Goal: Information Seeking & Learning: Find specific fact

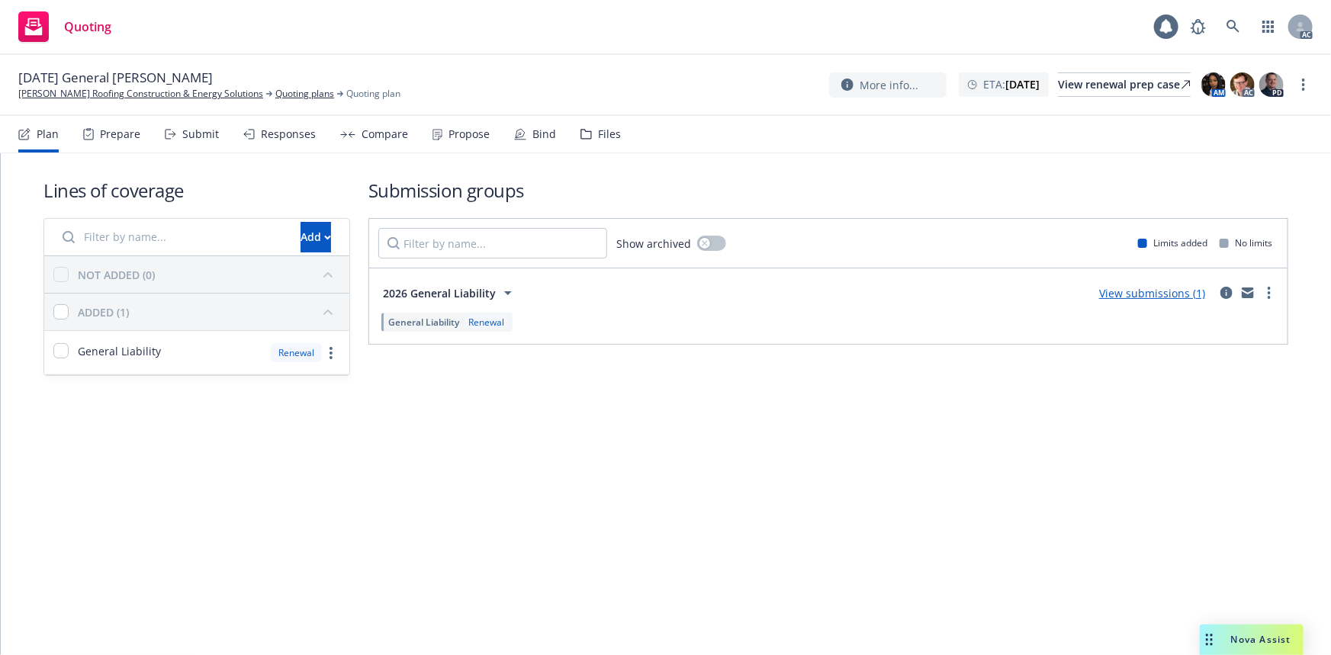
click at [110, 122] on div "Prepare" at bounding box center [111, 134] width 57 height 37
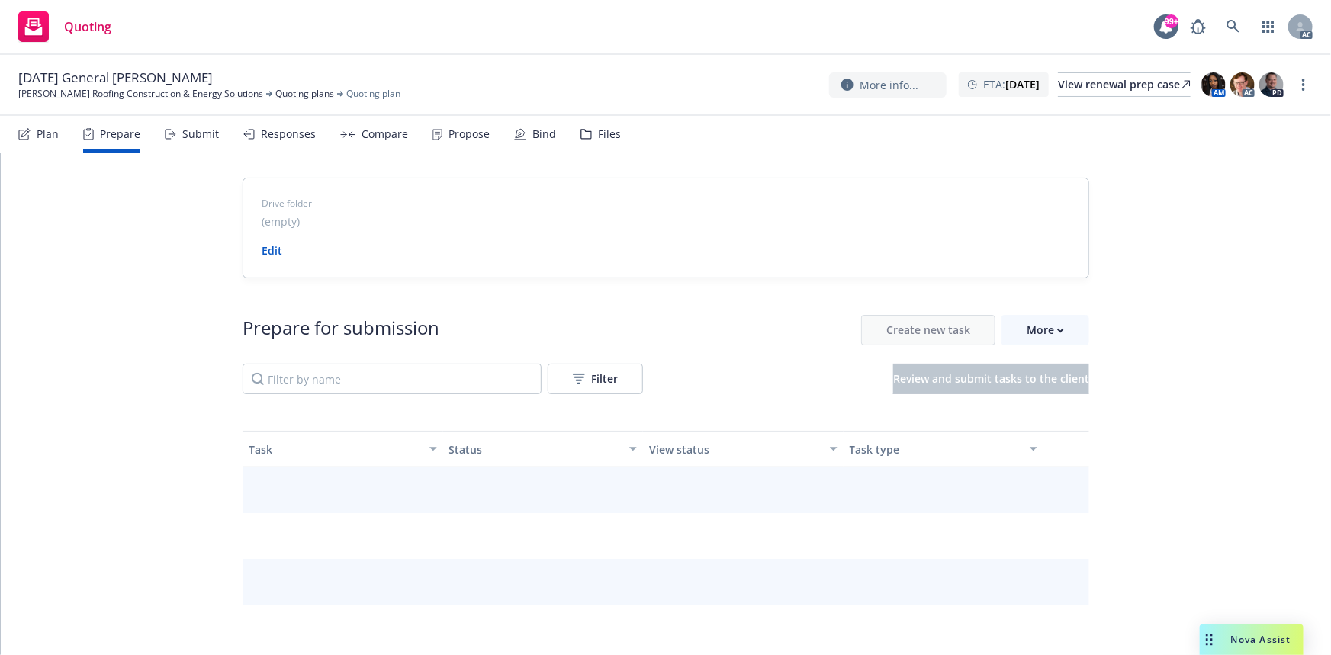
click at [106, 137] on div "Prepare" at bounding box center [120, 134] width 40 height 12
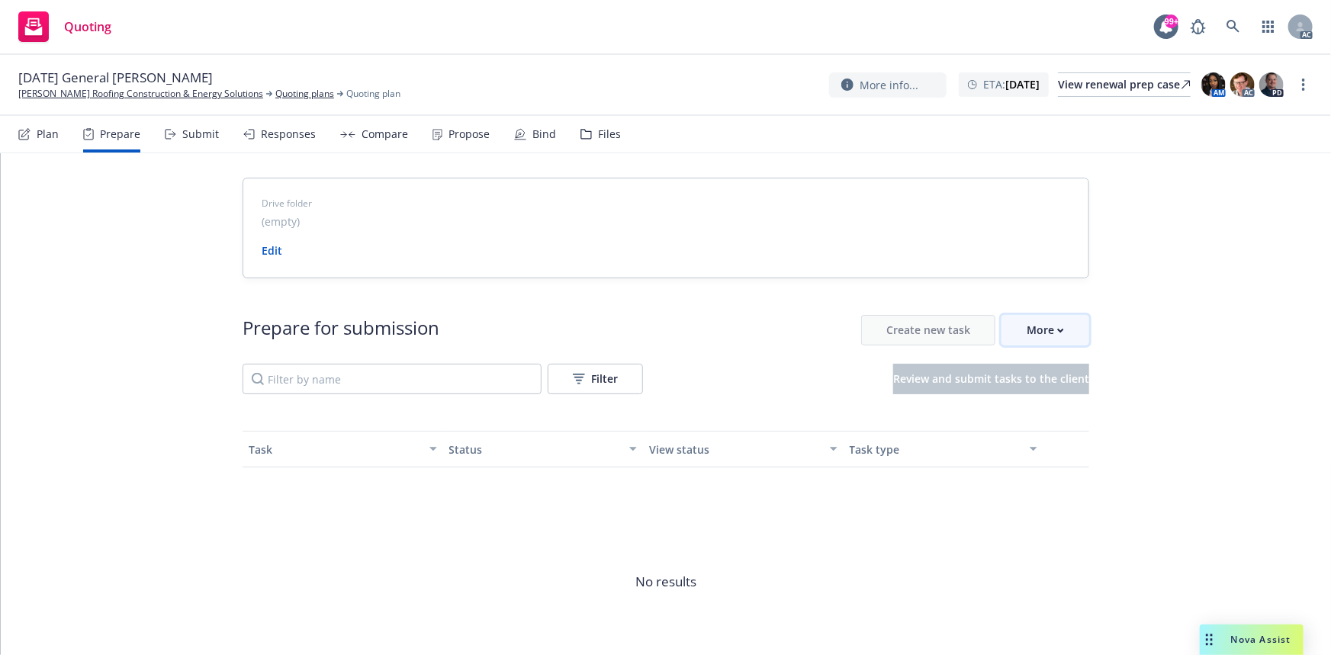
click at [1018, 324] on button "More" at bounding box center [1045, 330] width 88 height 31
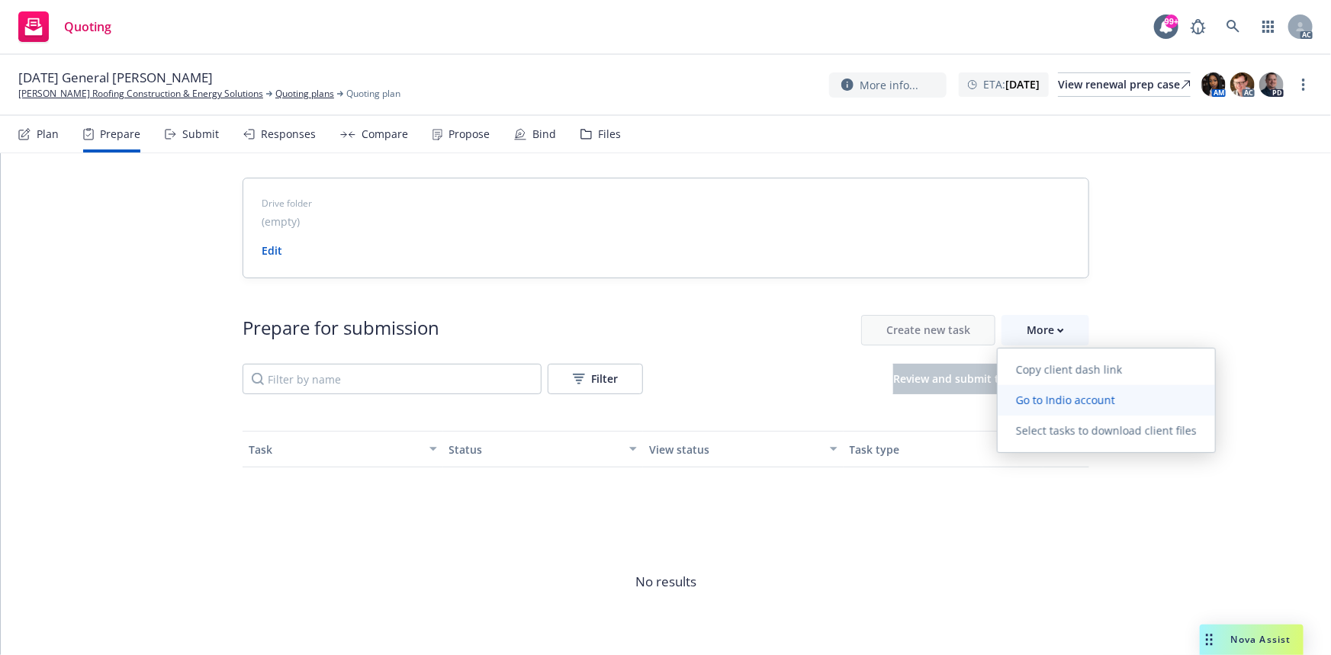
click at [1062, 397] on span "Go to Indio account" at bounding box center [1066, 400] width 136 height 14
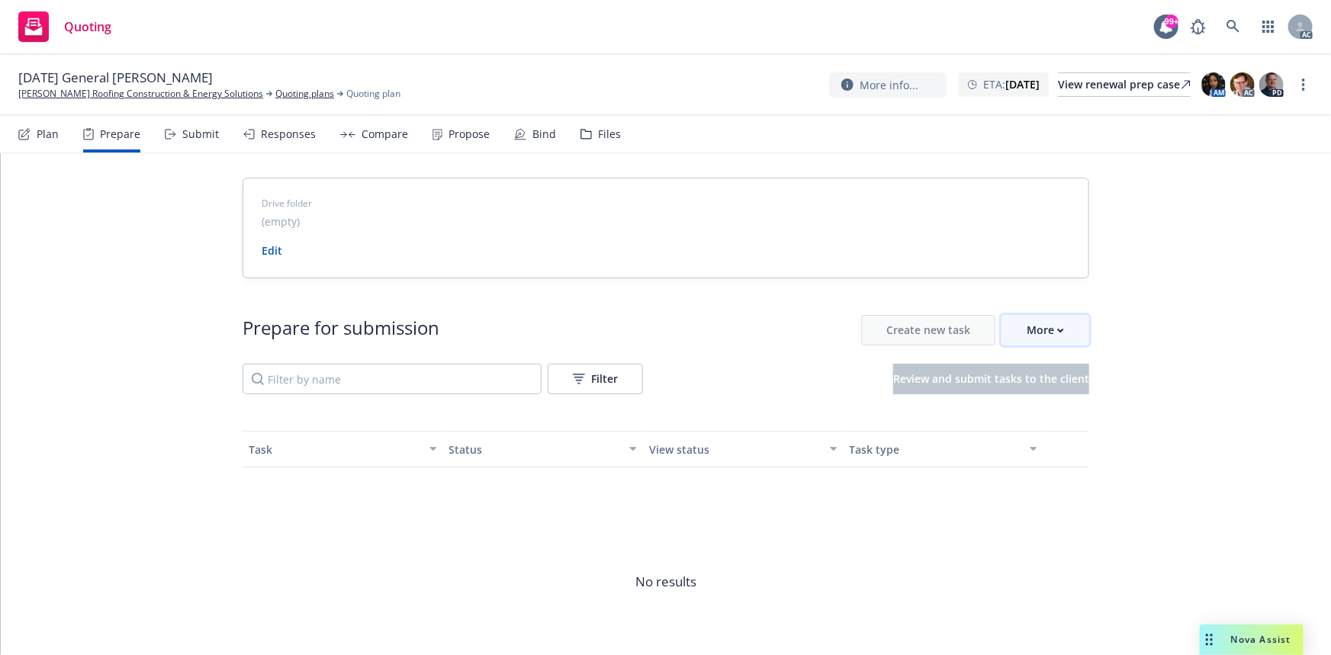
click at [1037, 335] on div "More" at bounding box center [1045, 330] width 37 height 29
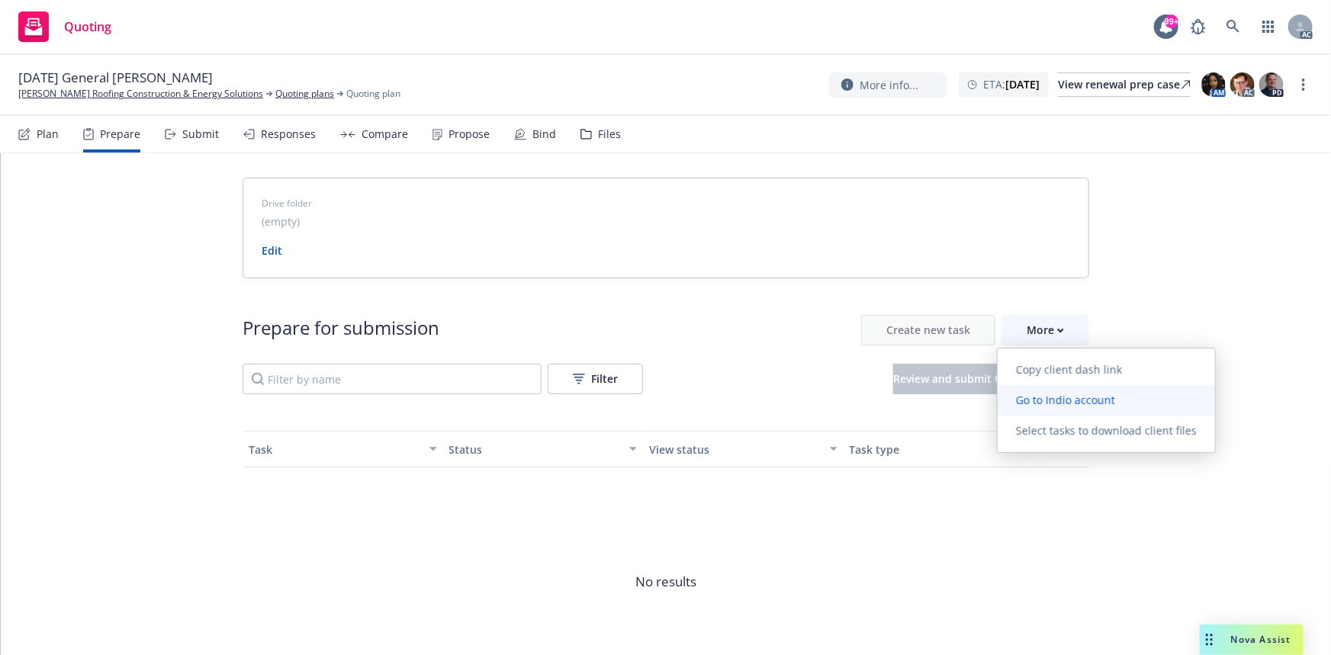
click at [1069, 397] on span "Go to Indio account" at bounding box center [1066, 400] width 136 height 14
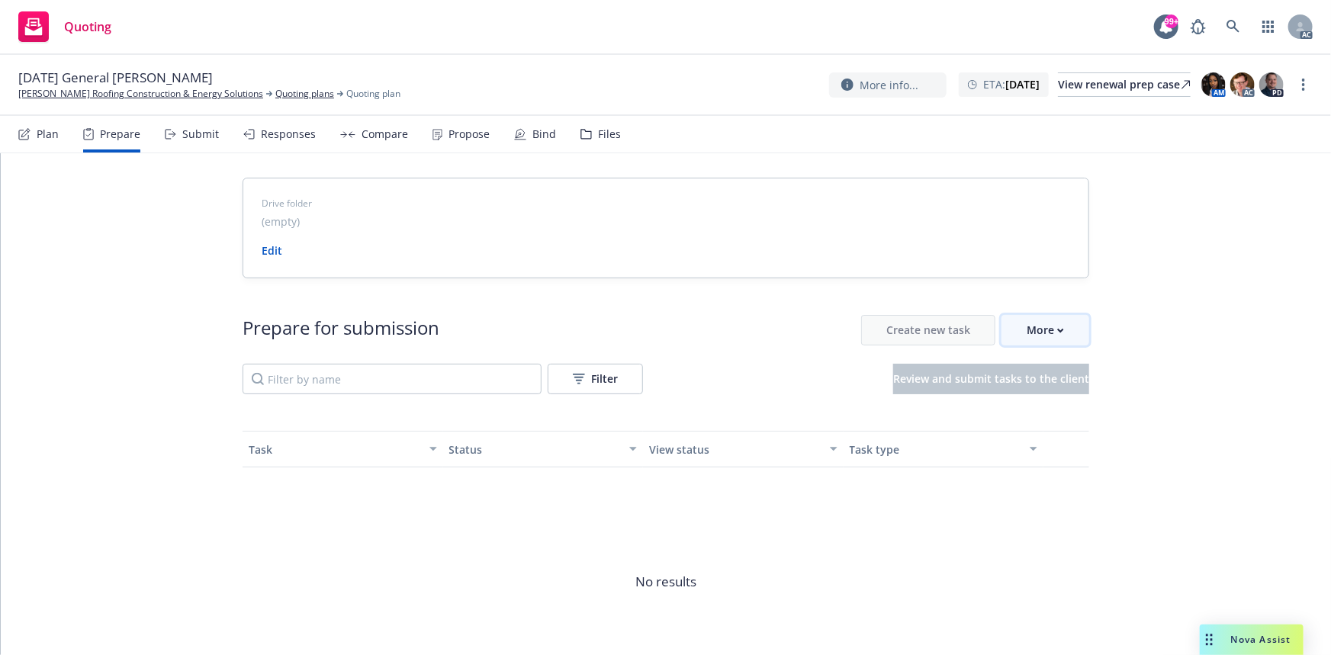
click at [1049, 328] on div "More" at bounding box center [1045, 330] width 37 height 29
click at [86, 99] on link "[PERSON_NAME] Roofing Construction & Energy Solutions" at bounding box center [140, 94] width 245 height 14
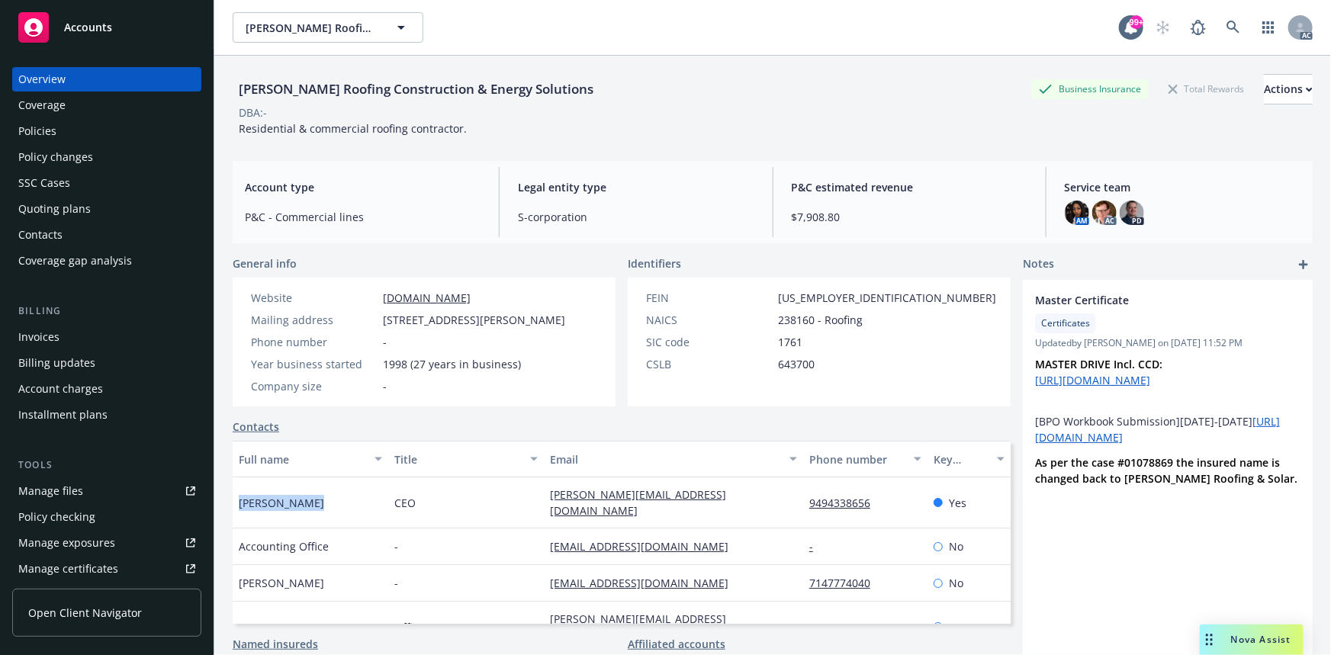
drag, startPoint x: 239, startPoint y: 491, endPoint x: 320, endPoint y: 501, distance: 81.5
click at [320, 501] on div "Steve Gribben" at bounding box center [311, 502] width 156 height 51
copy span "Steve Gribben"
drag, startPoint x: 229, startPoint y: 82, endPoint x: 444, endPoint y: 92, distance: 215.3
click at [444, 92] on div "McCormack Roofing Construction & Energy Solutions Business Insurance Total Rewa…" at bounding box center [772, 383] width 1117 height 655
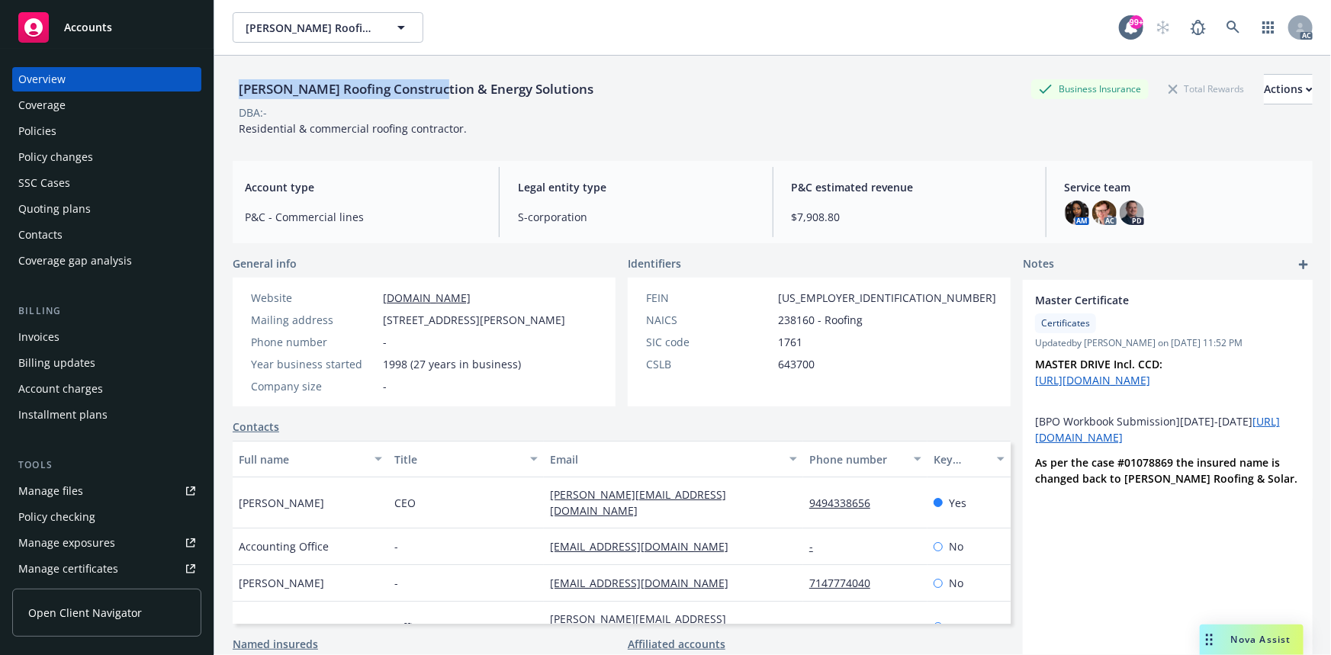
copy div "McCormack Roofing Construction"
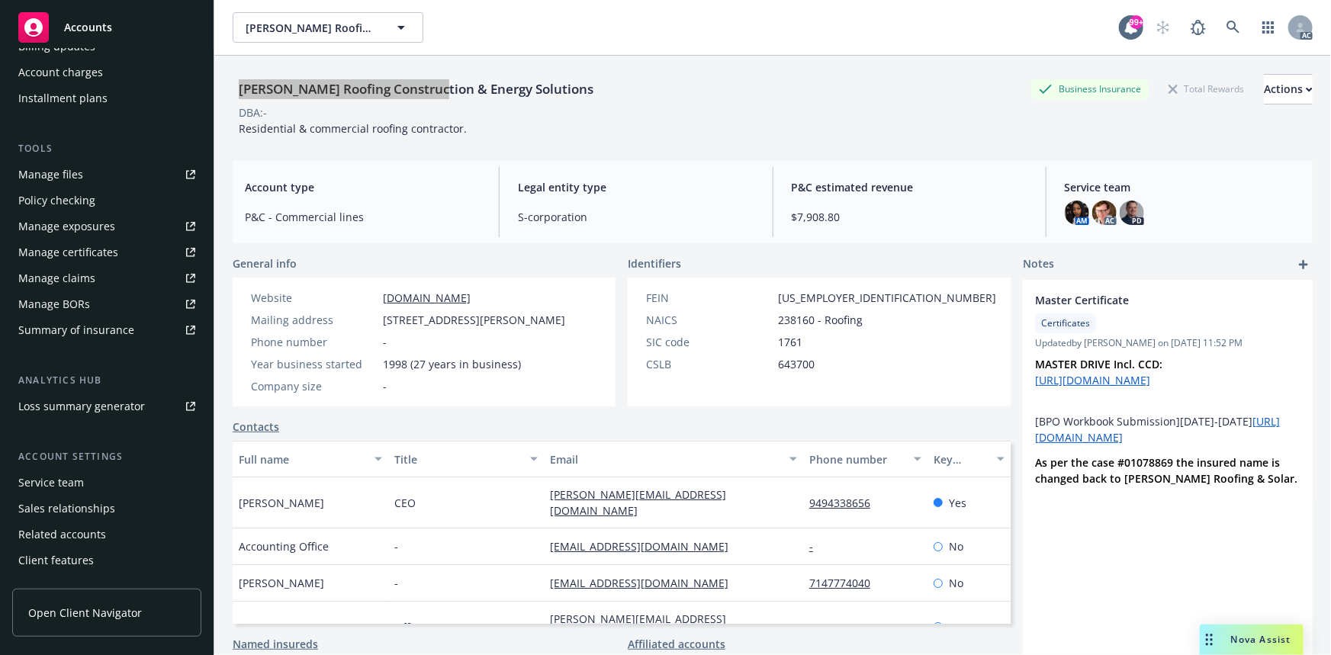
scroll to position [338, 0]
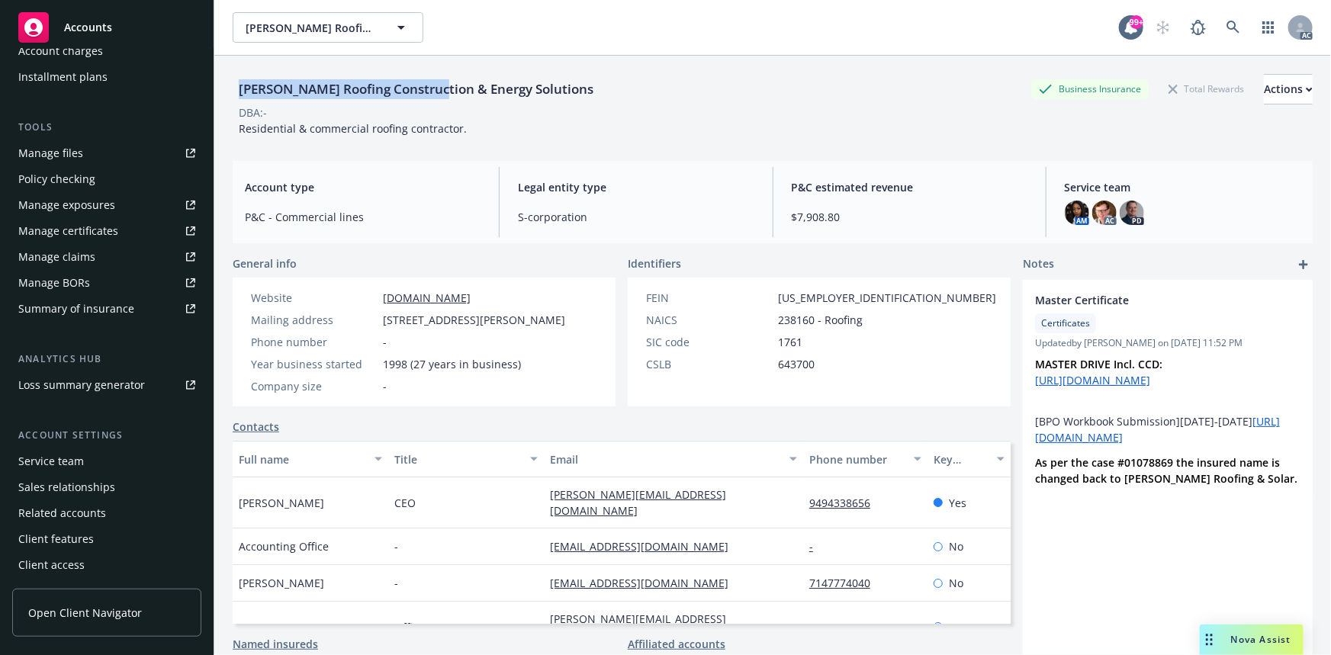
click at [88, 458] on div "Service team" at bounding box center [106, 461] width 177 height 24
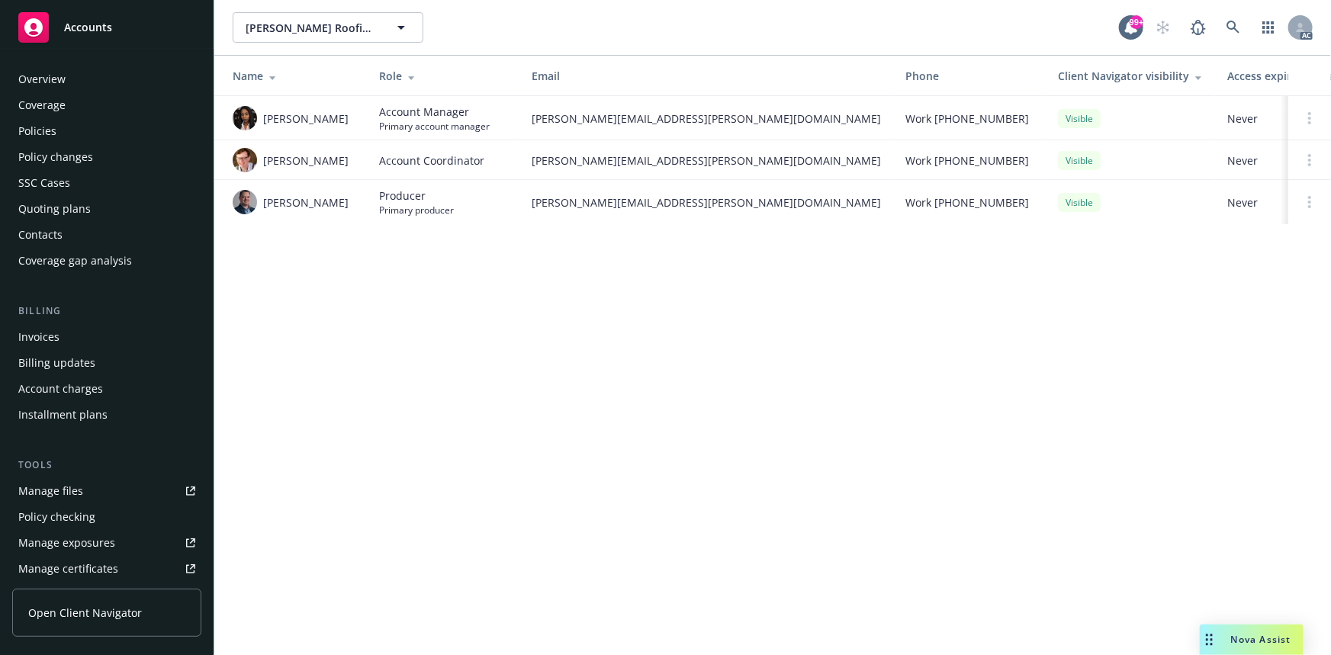
click at [66, 135] on div "Policies" at bounding box center [106, 131] width 177 height 24
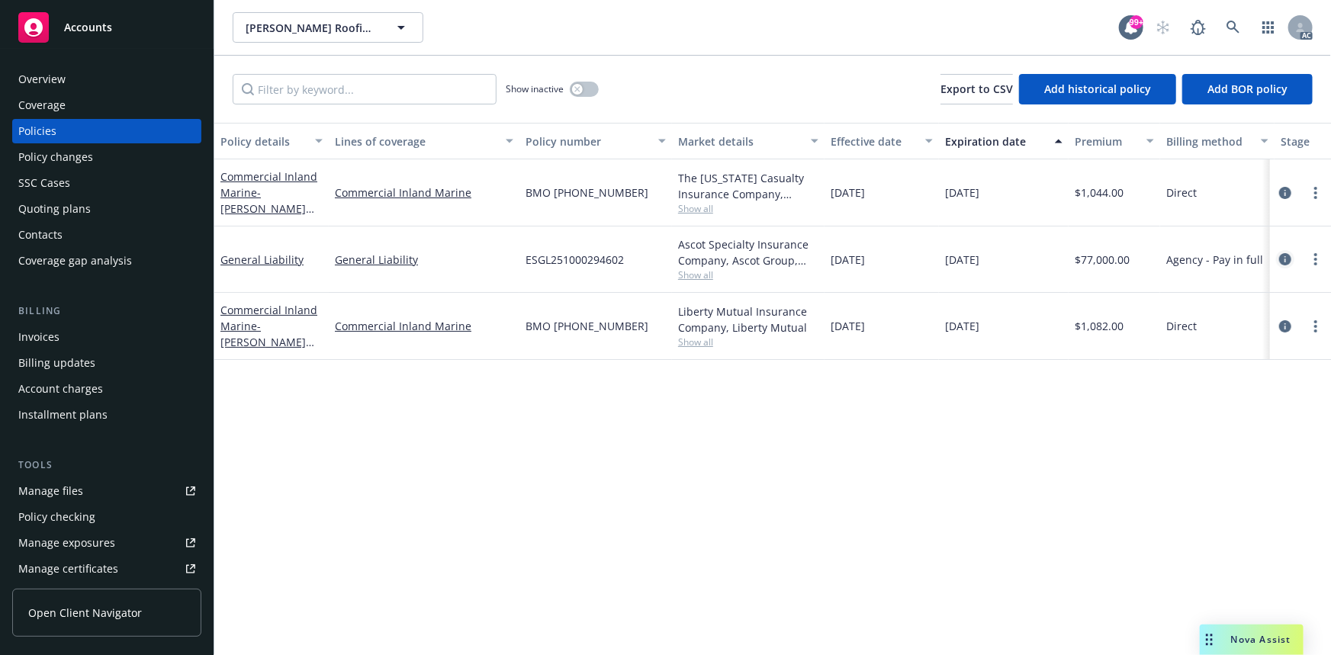
click at [1285, 262] on icon "circleInformation" at bounding box center [1285, 259] width 12 height 12
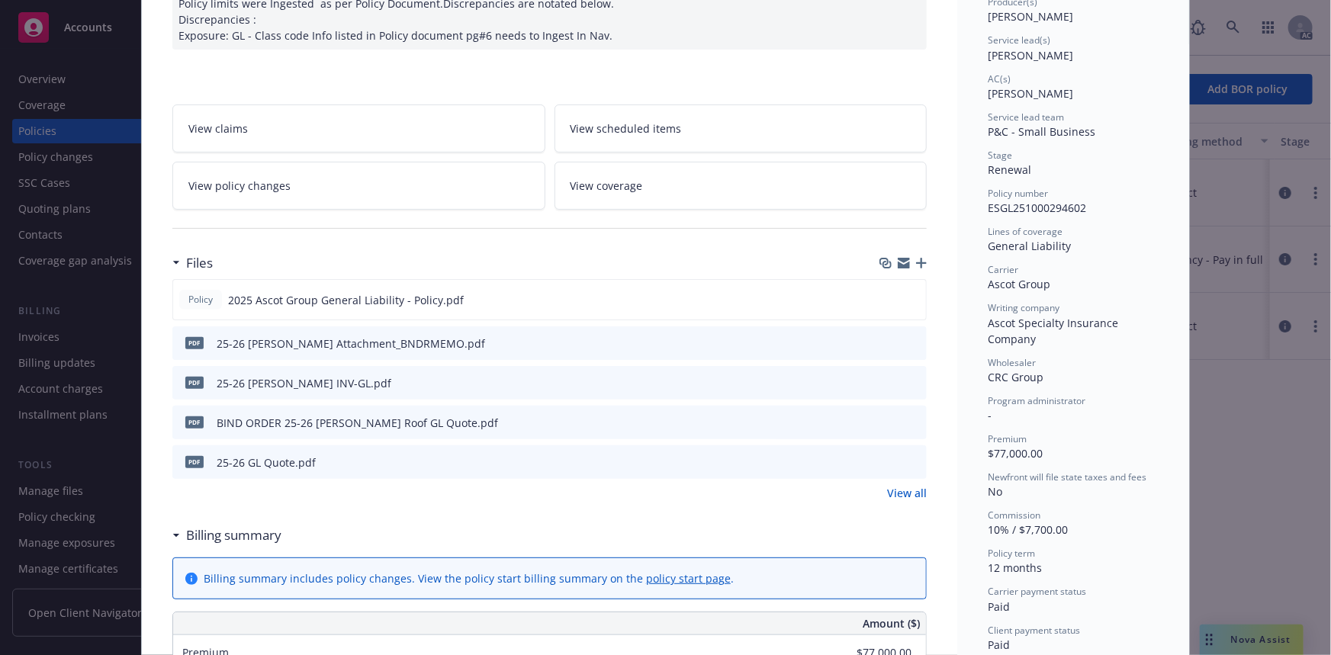
scroll to position [207, 0]
click at [903, 493] on link "View all" at bounding box center [907, 492] width 40 height 16
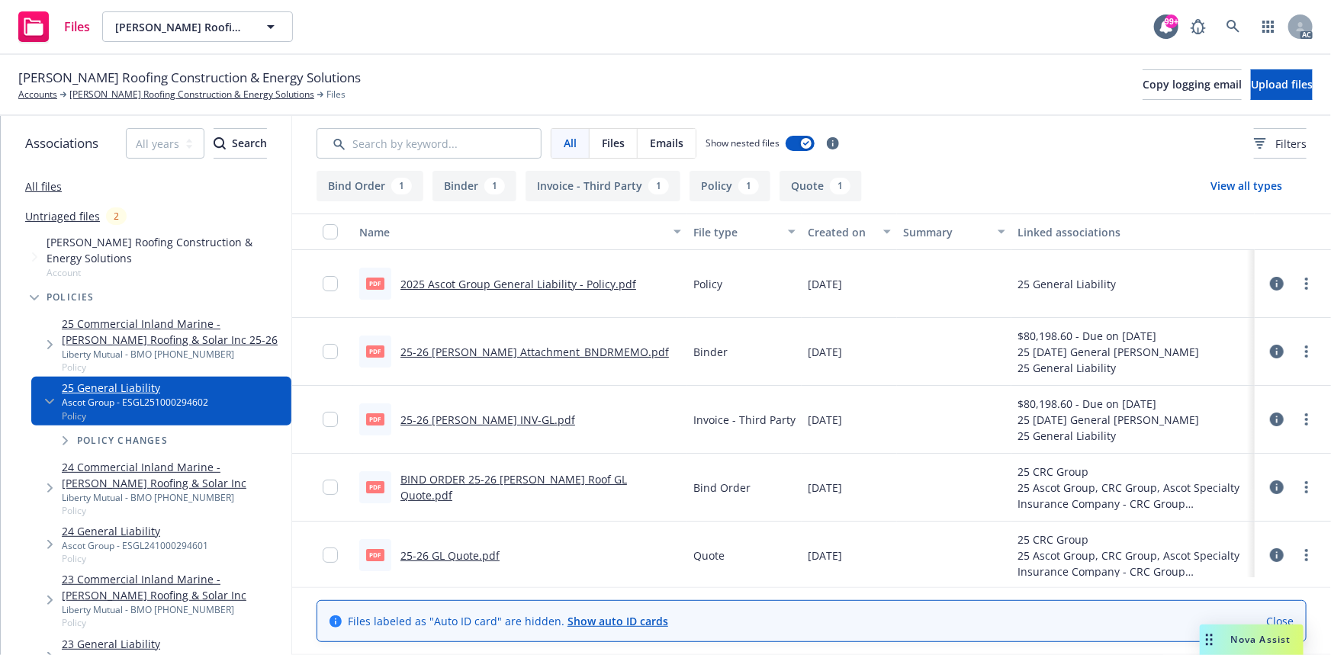
click at [578, 281] on link "2025 Ascot Group General Liability - Policy.pdf" at bounding box center [518, 284] width 236 height 14
click at [146, 85] on span "[PERSON_NAME] Roofing Construction & Energy Solutions" at bounding box center [189, 78] width 342 height 20
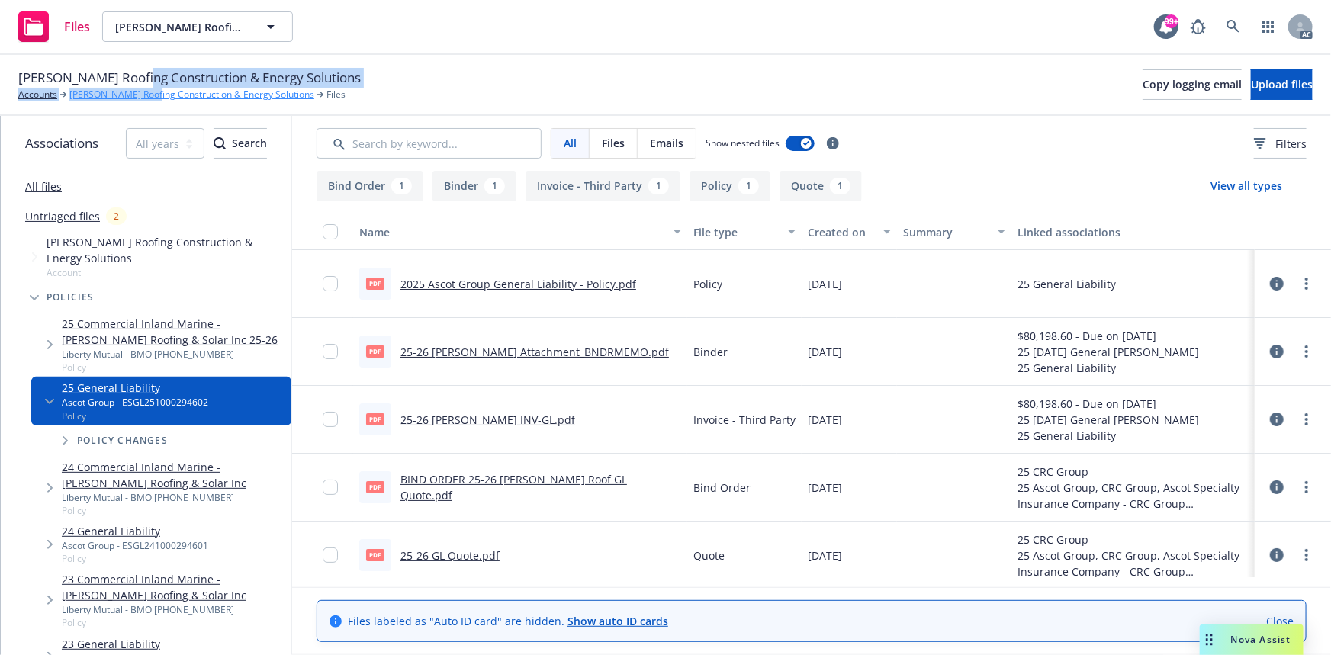
click at [156, 91] on div "McCormack Roofing Construction & Energy Solutions Accounts McCormack Roofing Co…" at bounding box center [189, 85] width 342 height 34
click at [155, 91] on link "[PERSON_NAME] Roofing Construction & Energy Solutions" at bounding box center [191, 95] width 245 height 14
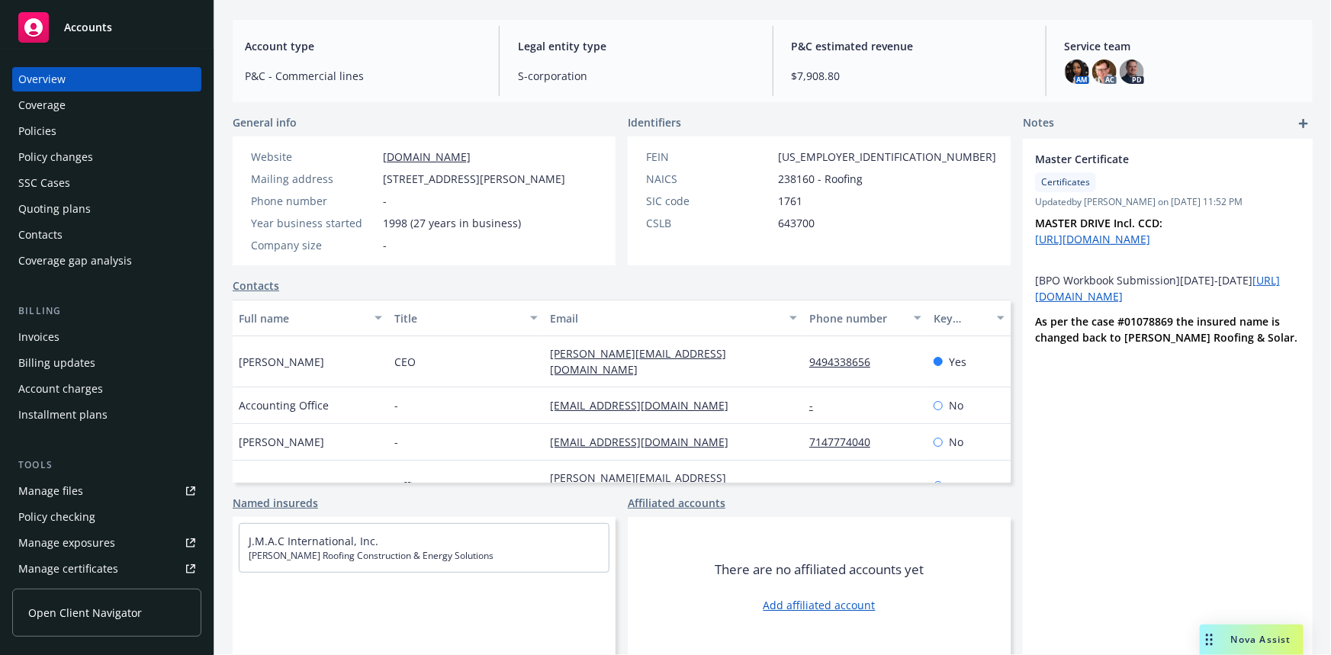
scroll to position [142, 0]
